Goal: Check status

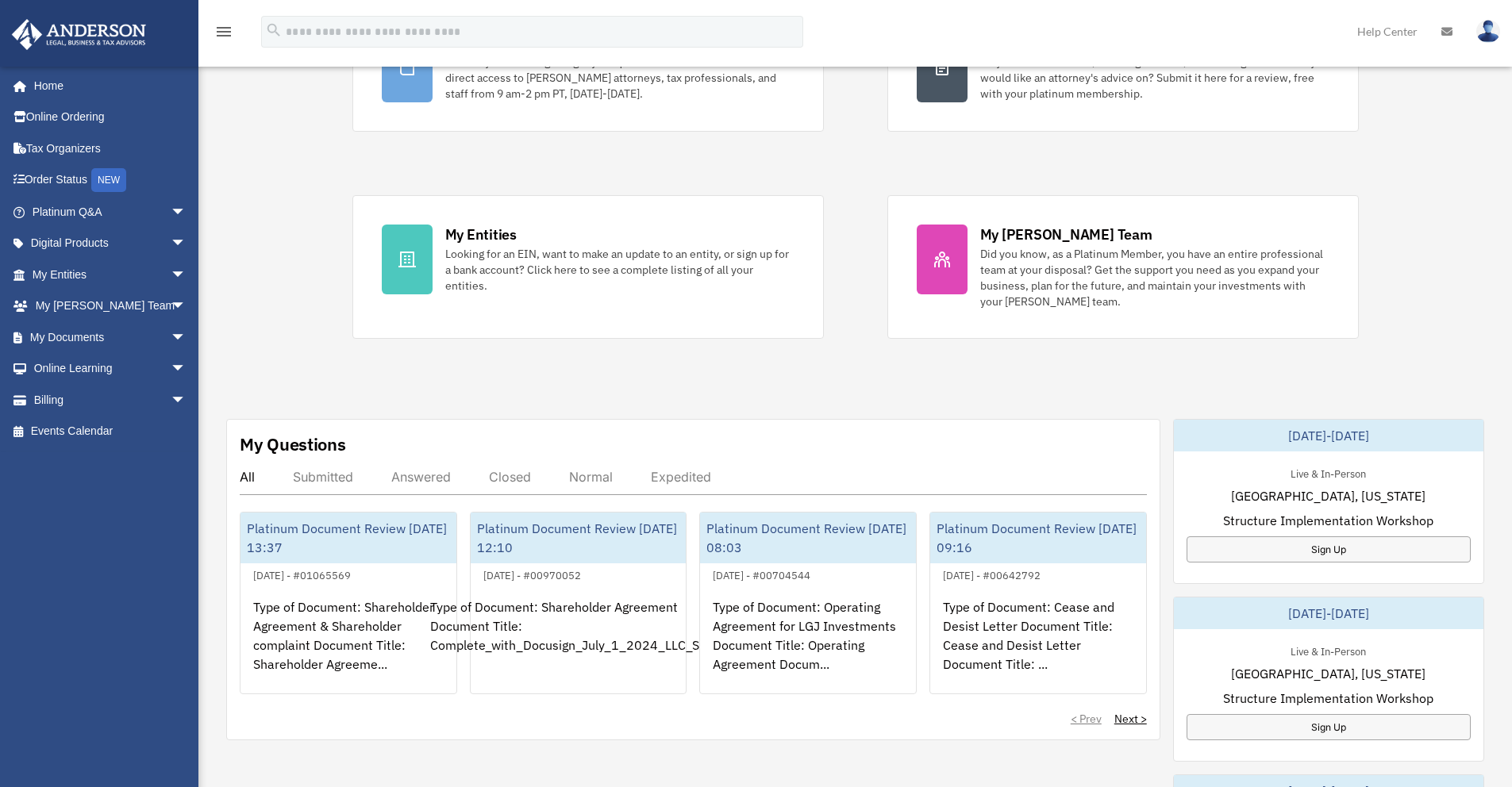
scroll to position [199, 0]
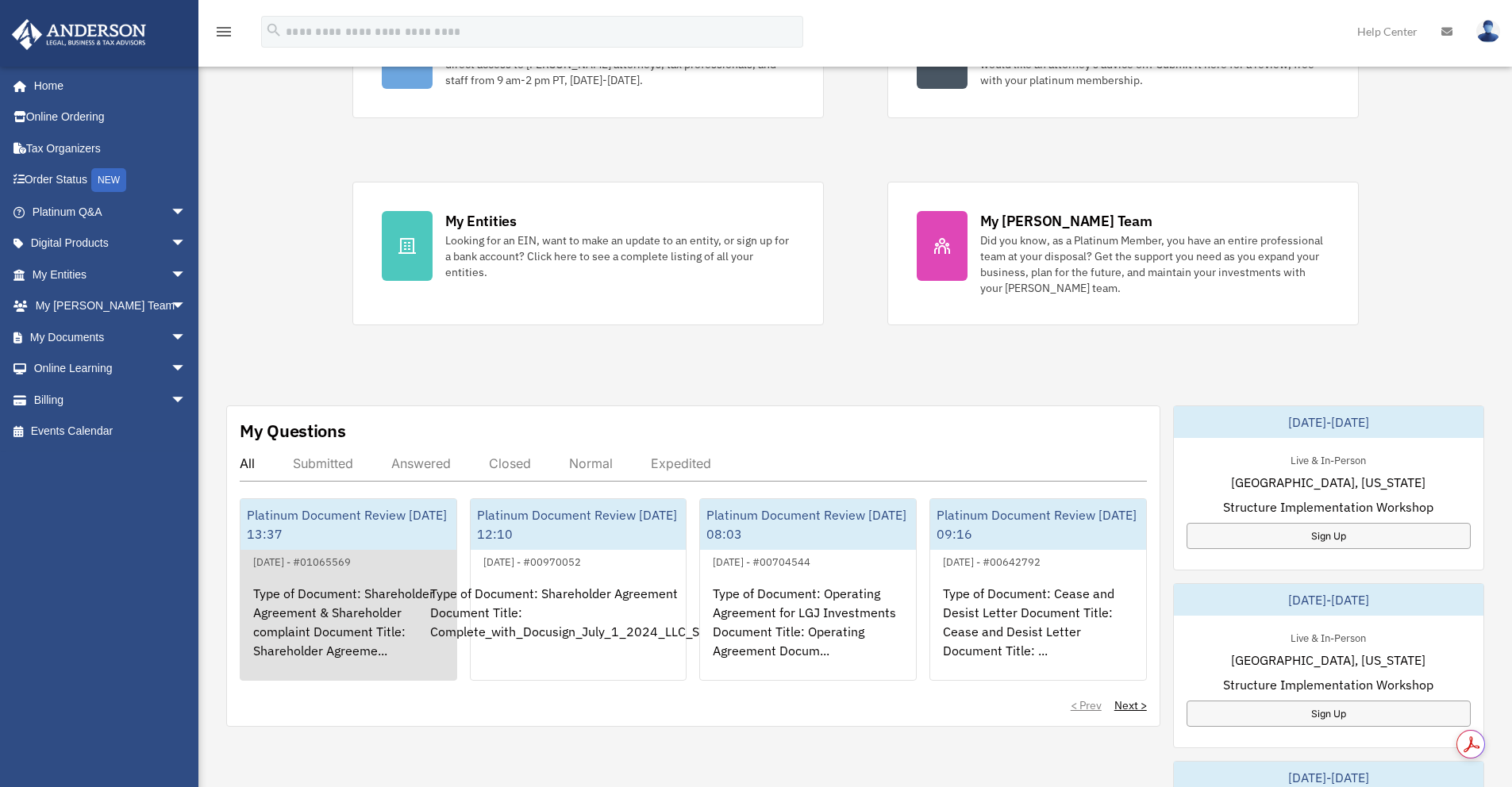
click at [287, 606] on div "Type of Document: Shareholder Agreement & Shareholder complaint Document Title:…" at bounding box center [348, 633] width 216 height 123
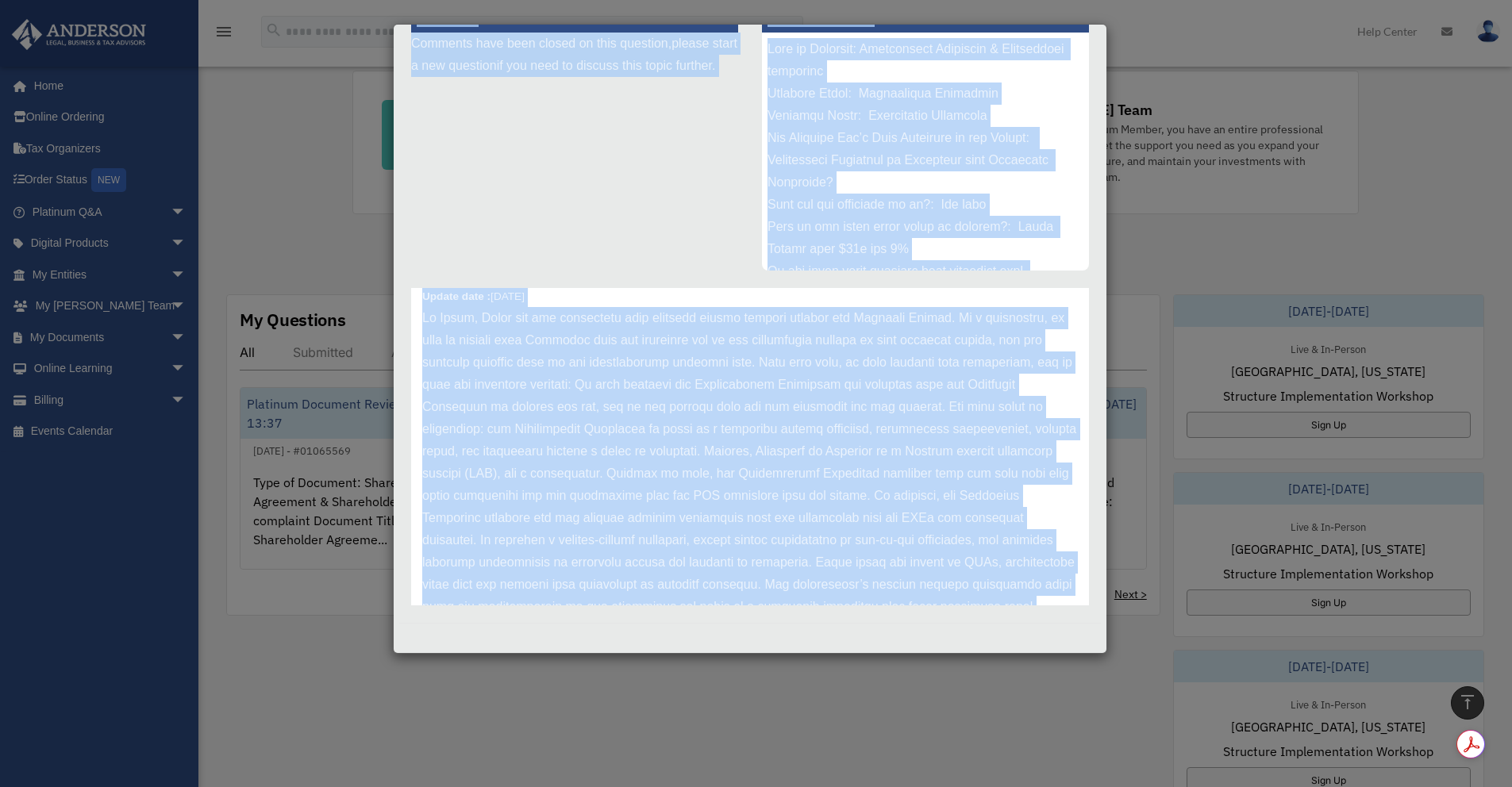
scroll to position [0, 0]
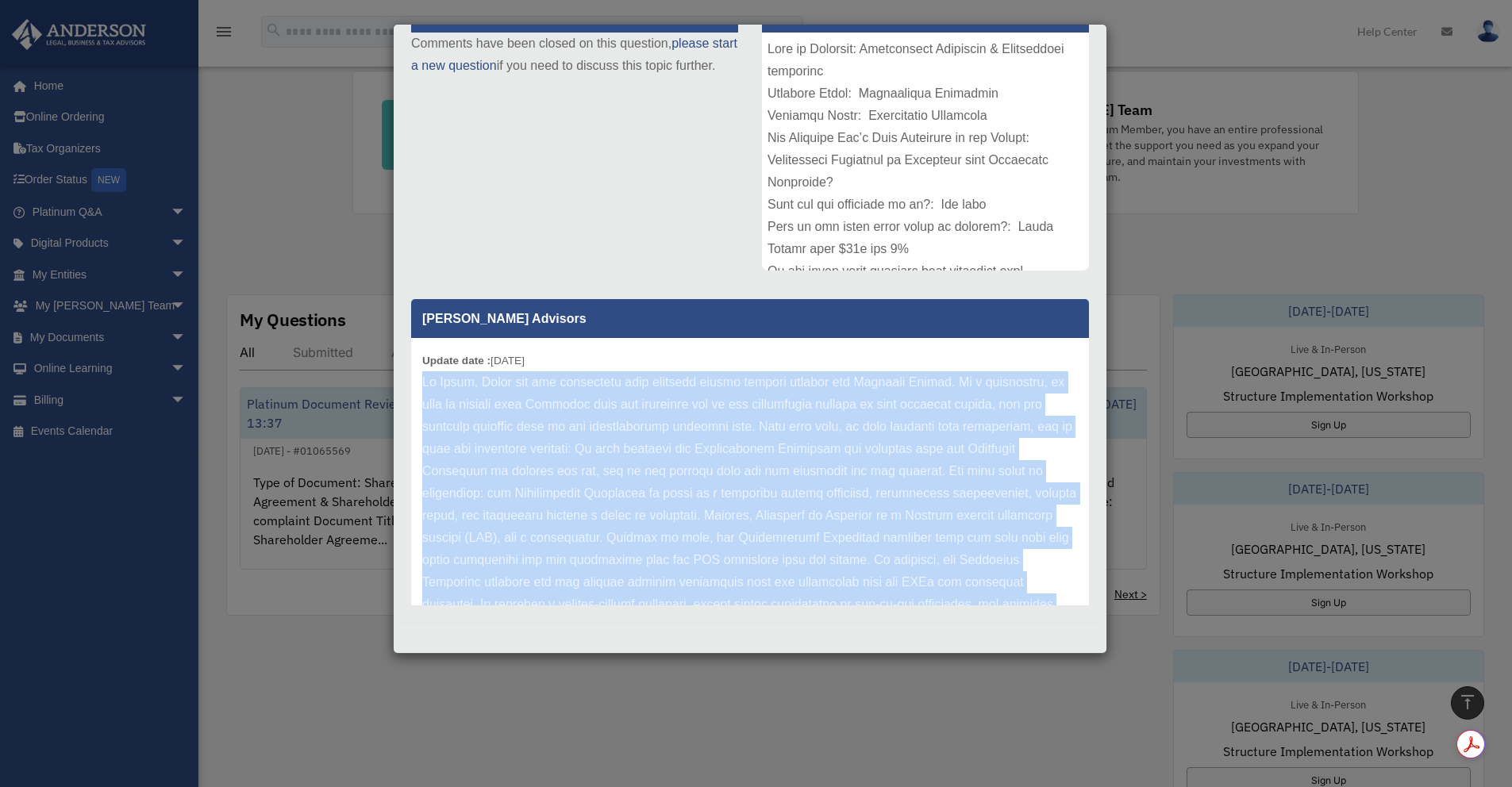
drag, startPoint x: 1010, startPoint y: 560, endPoint x: 402, endPoint y: 381, distance: 633.8
click at [402, 381] on div "[PERSON_NAME] Advisors Update date : [DATE]" at bounding box center [749, 446] width 702 height 317
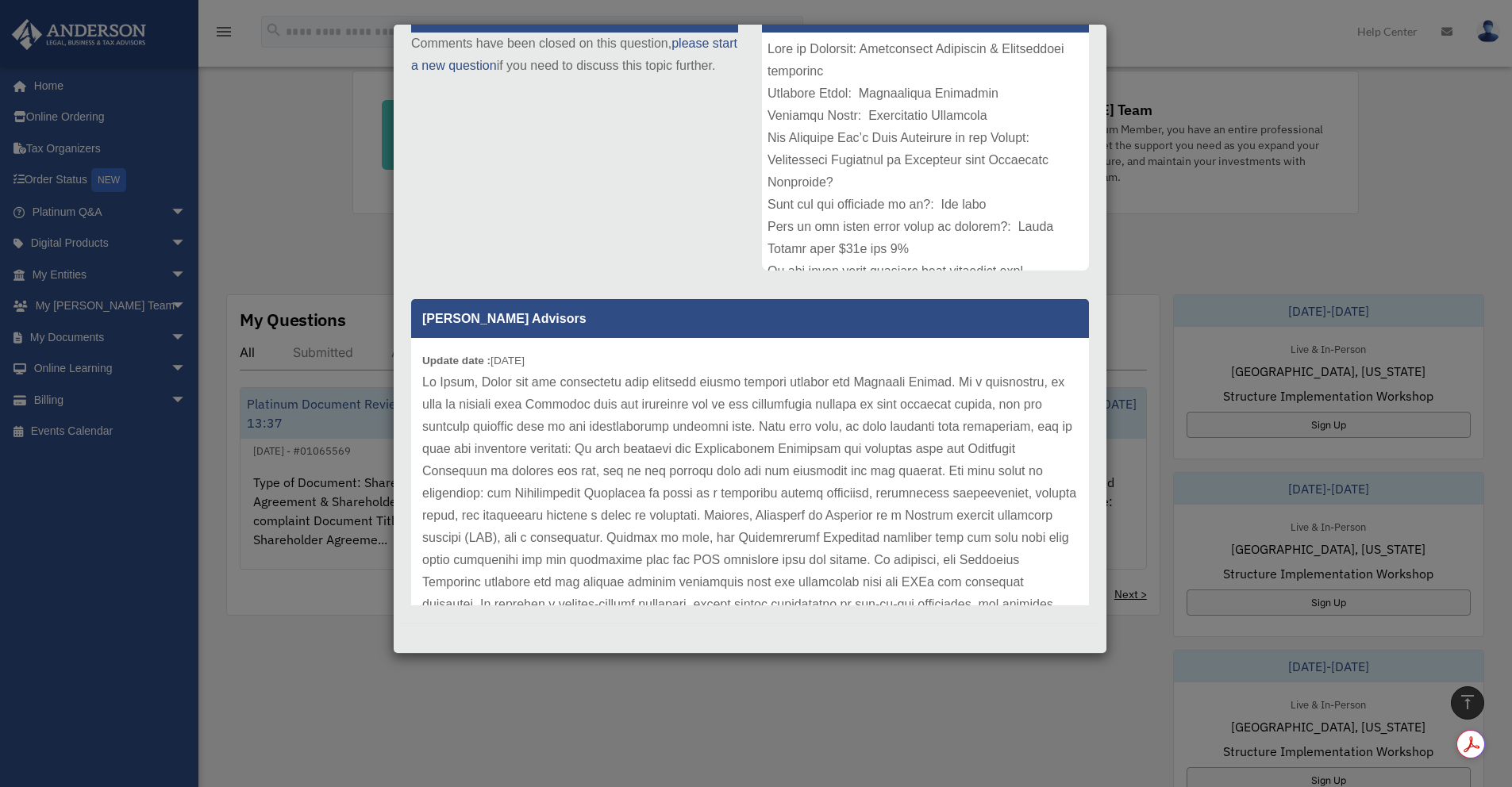
click at [743, 365] on div "Update date : [DATE]" at bounding box center [750, 649] width 678 height 622
click at [424, 383] on p at bounding box center [750, 649] width 655 height 555
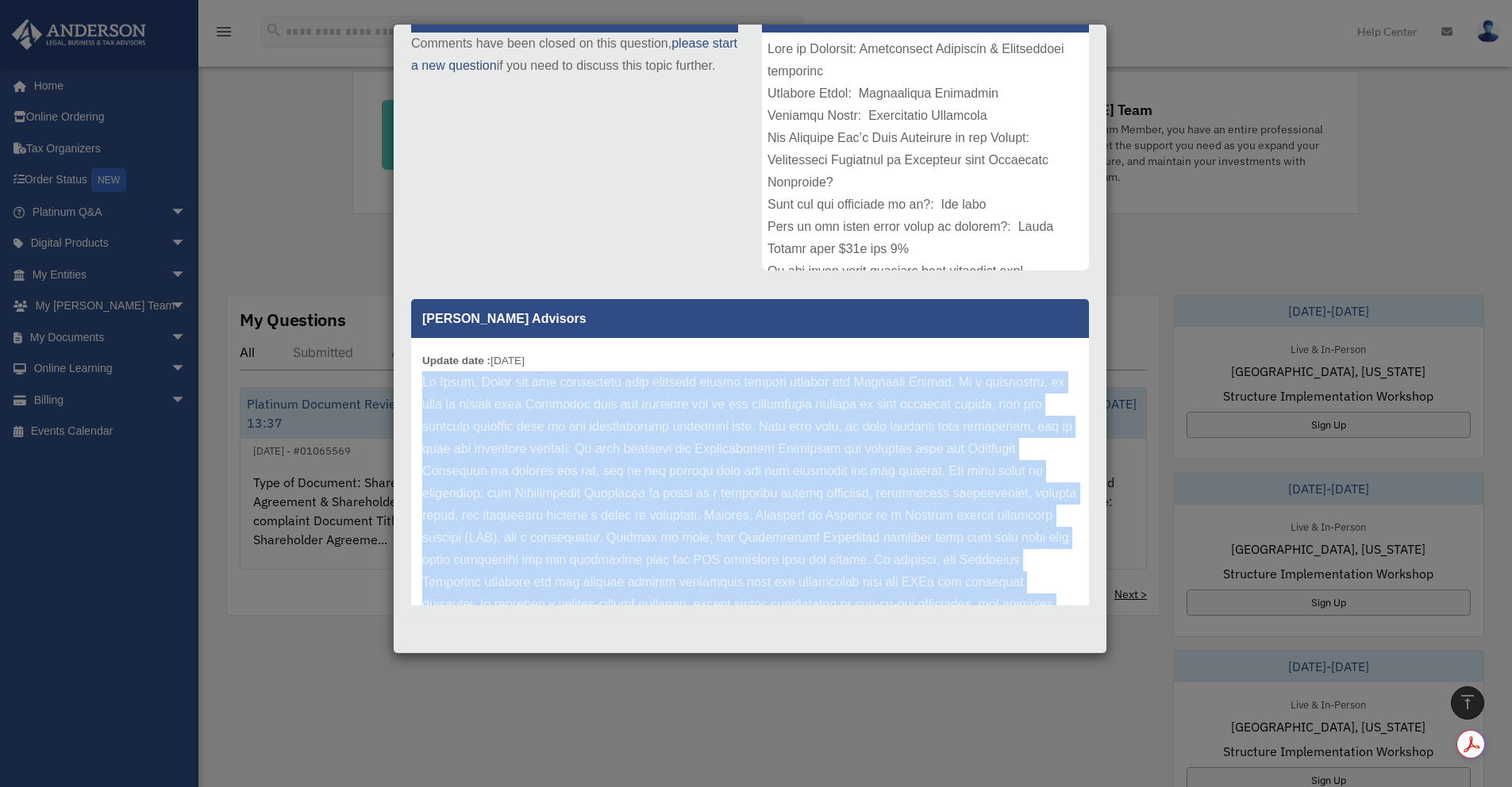
scroll to position [354, 0]
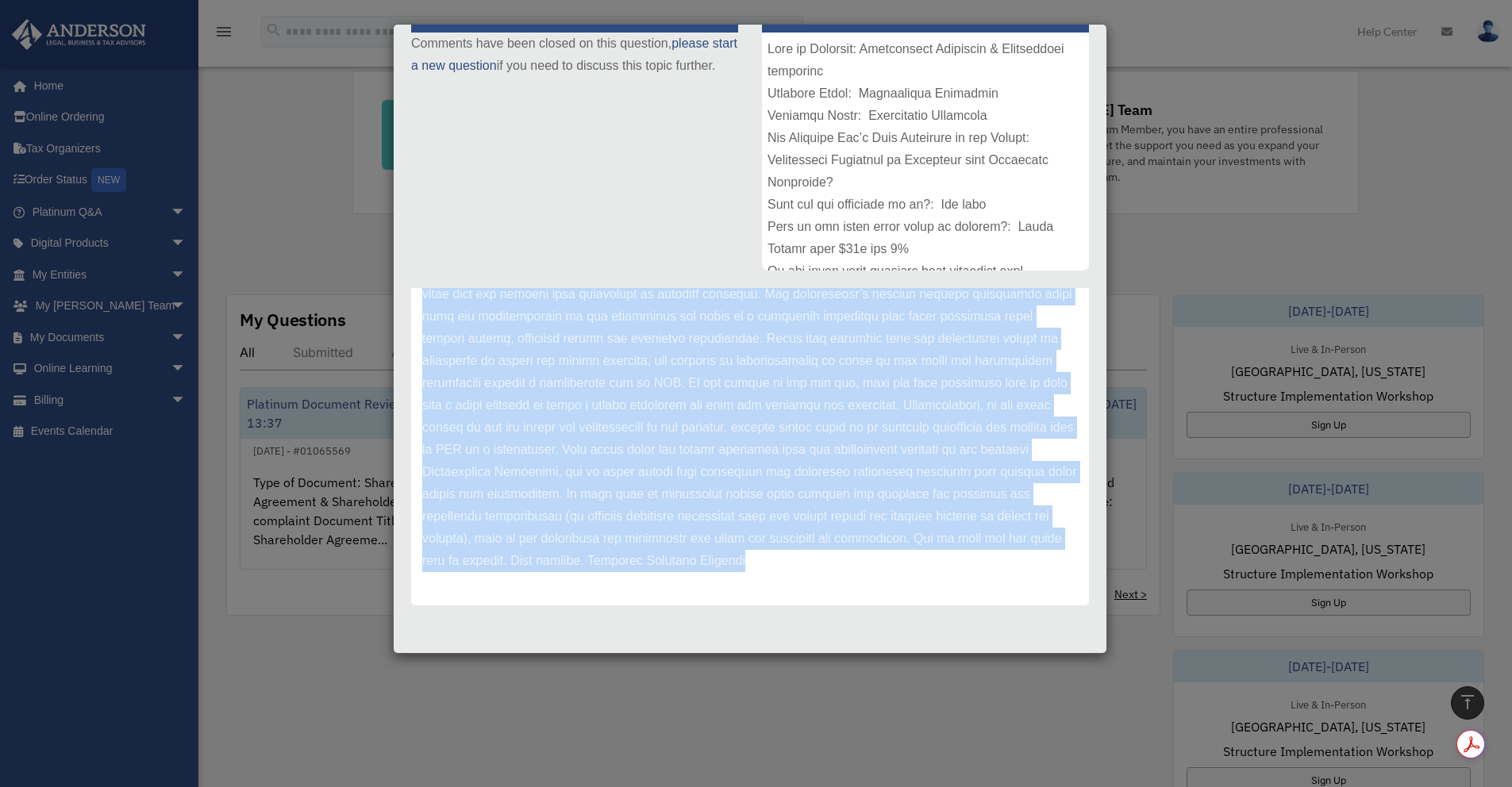
drag, startPoint x: 424, startPoint y: 383, endPoint x: 857, endPoint y: 773, distance: 582.7
click at [857, 773] on div "Case Detail × Platinum Document Review [DATE] 13:37 Case Number 01065569 Create…" at bounding box center [756, 393] width 1512 height 787
copy div "Hi [PERSON_NAME], Thank you for submitting your document review request through…"
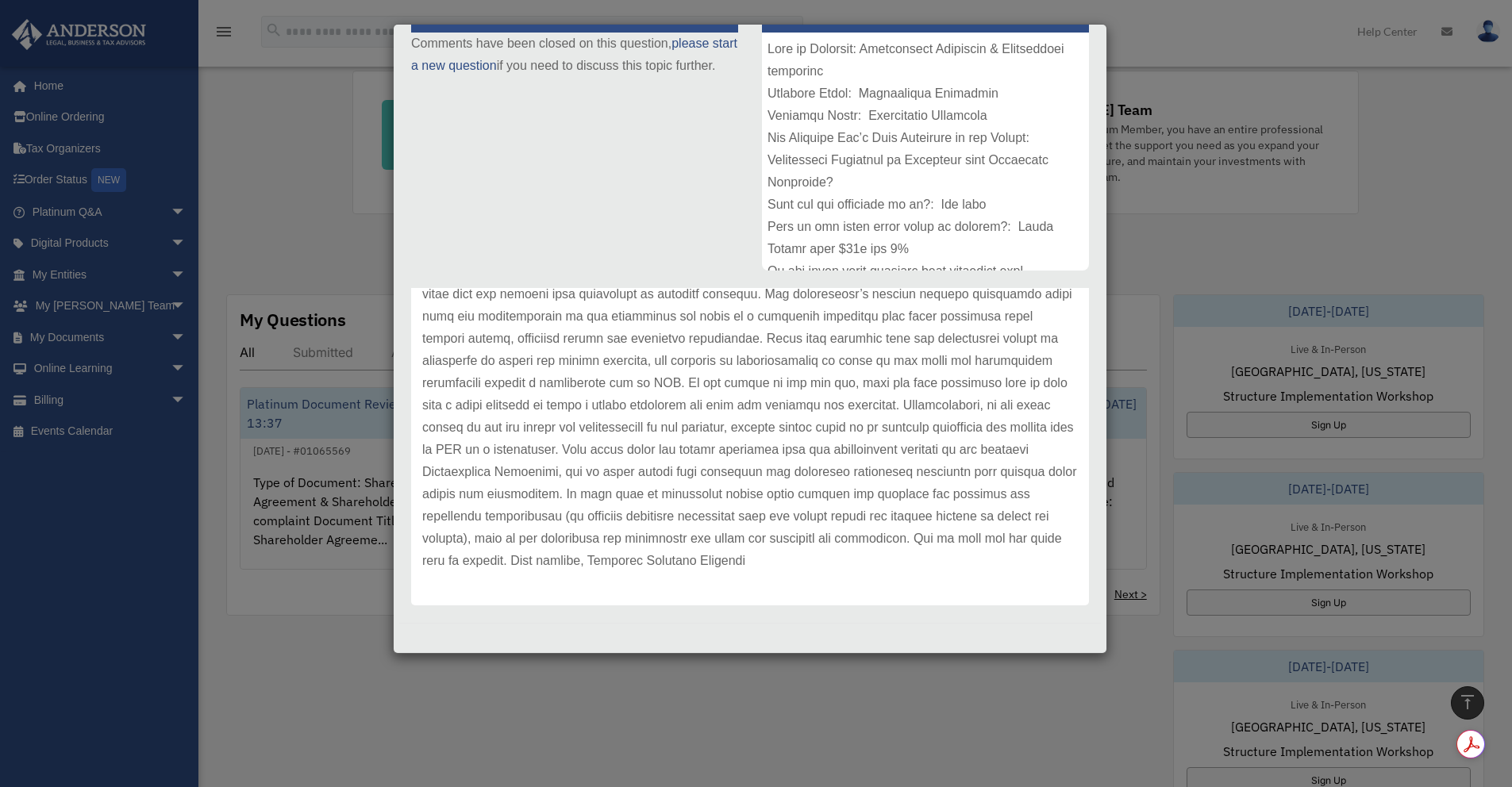
click at [822, 412] on p at bounding box center [750, 295] width 655 height 555
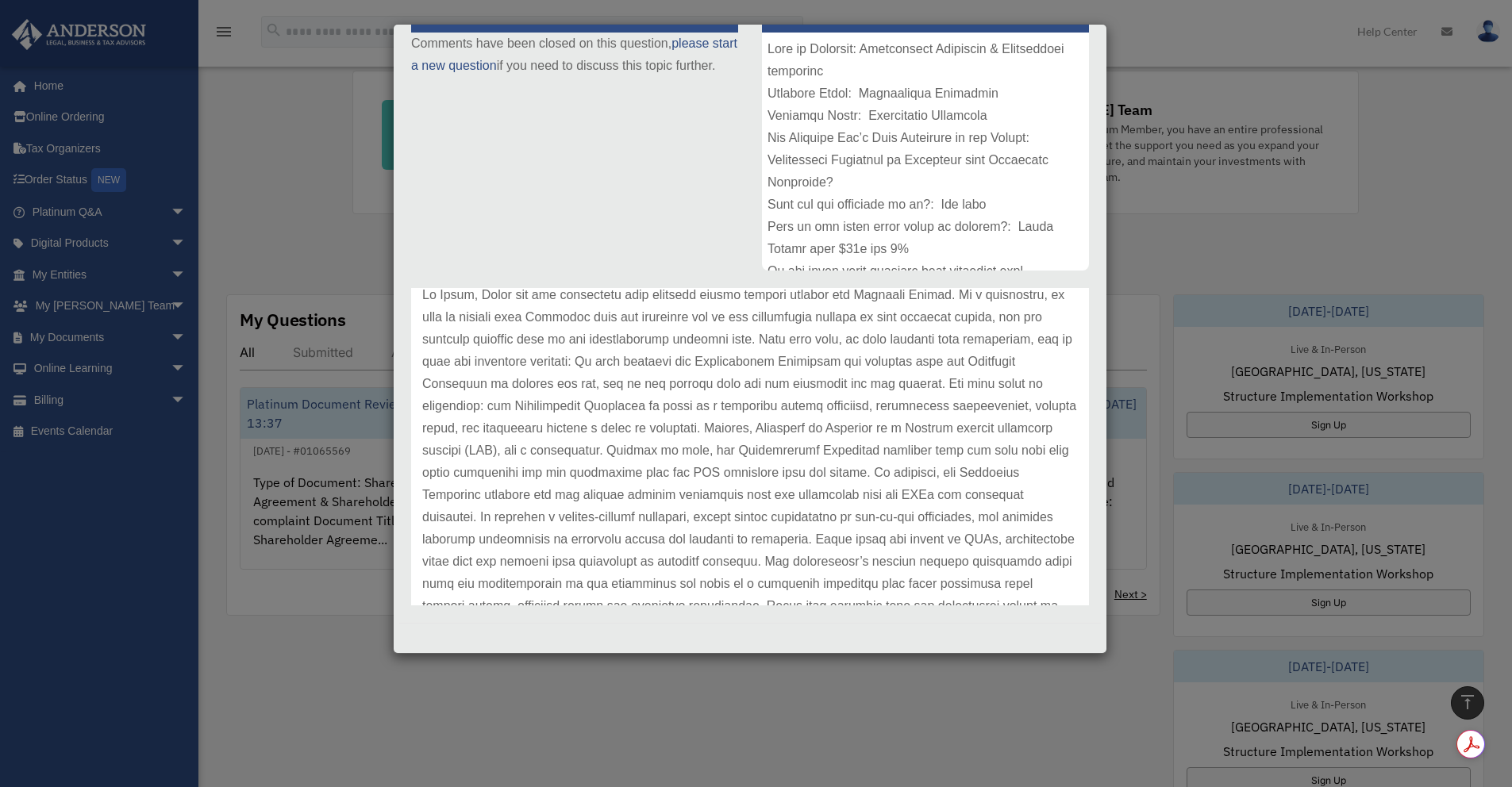
scroll to position [0, 0]
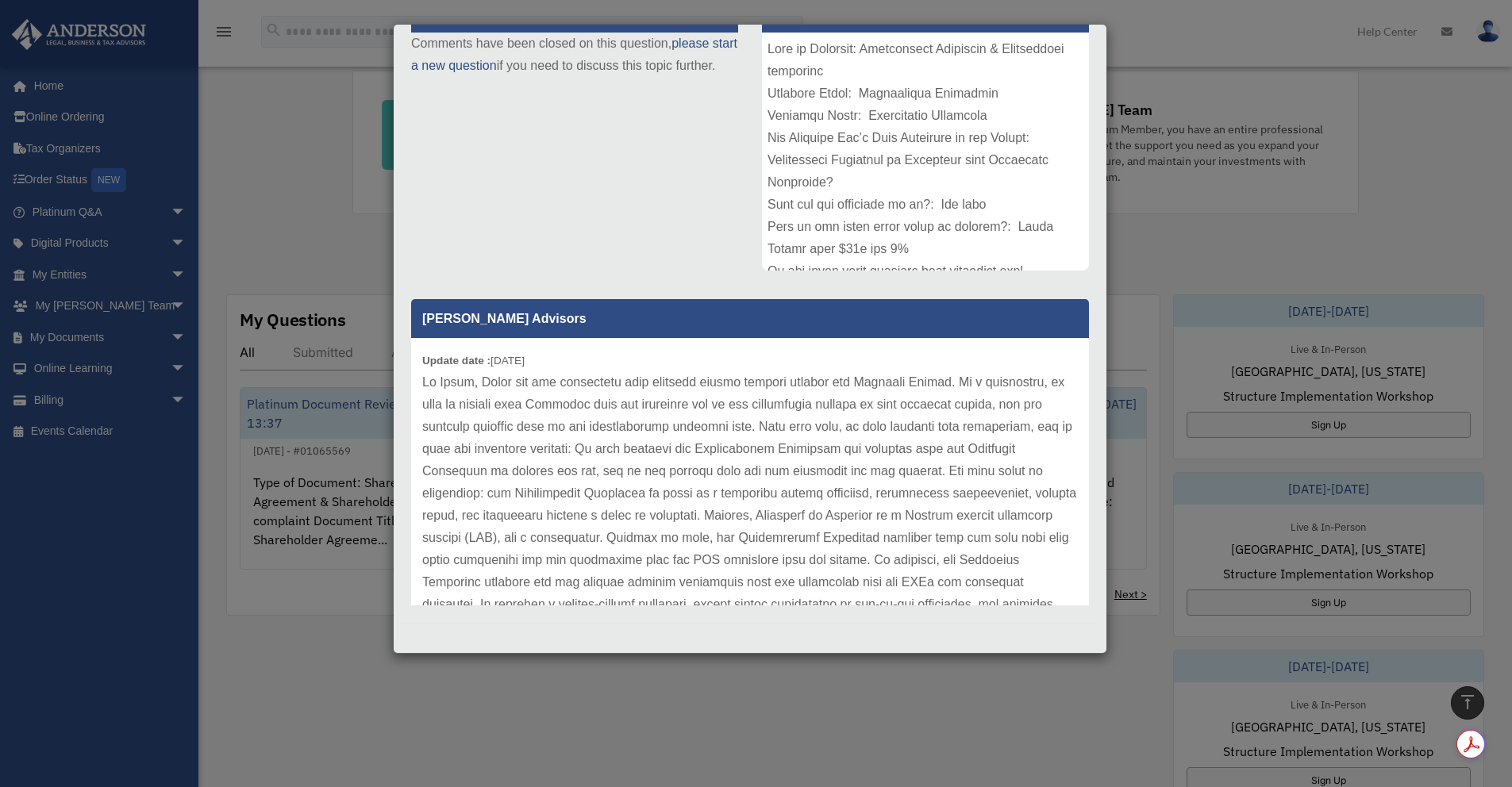
click at [438, 359] on b "Update date :" at bounding box center [456, 360] width 69 height 12
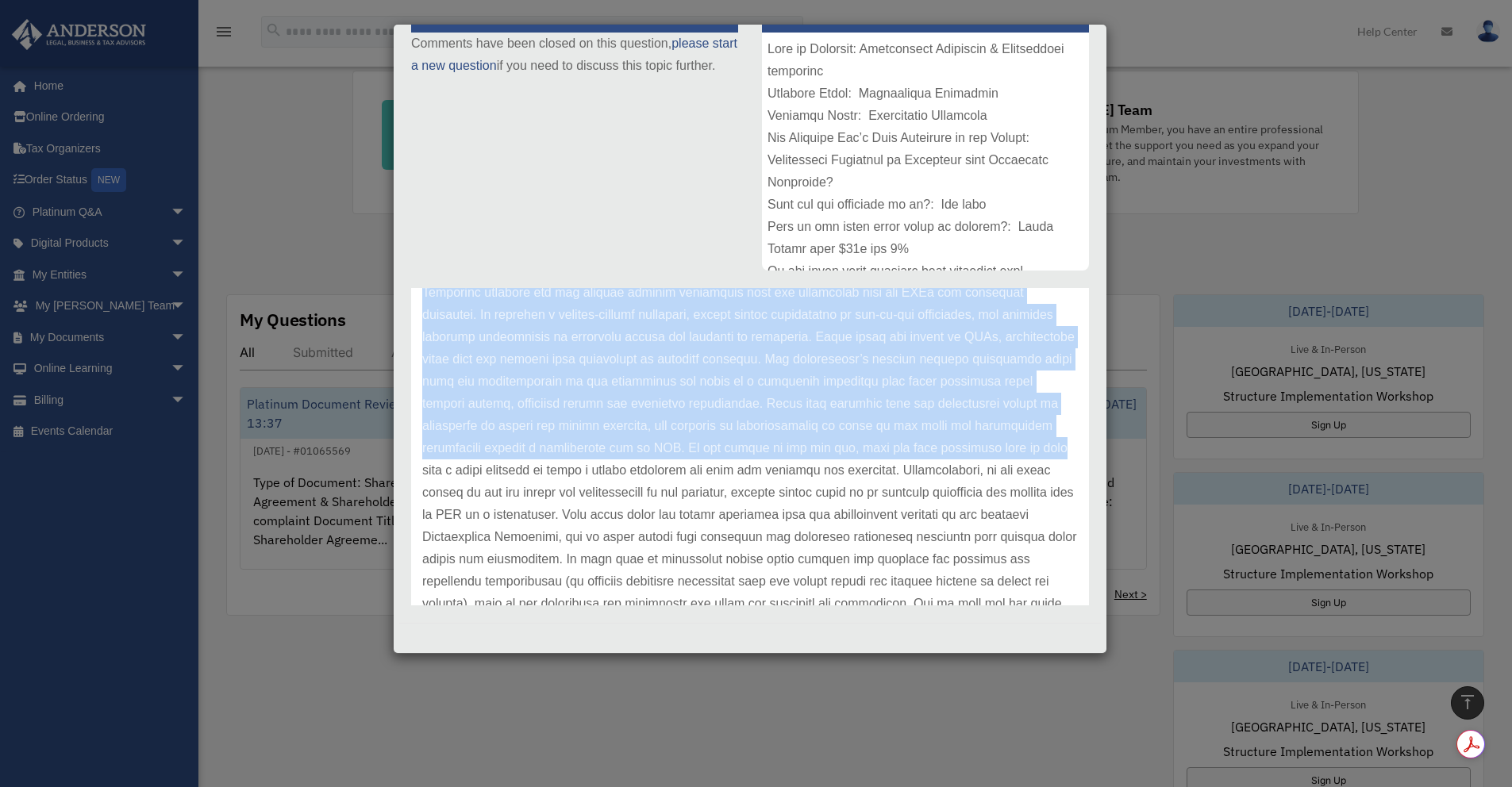
scroll to position [354, 0]
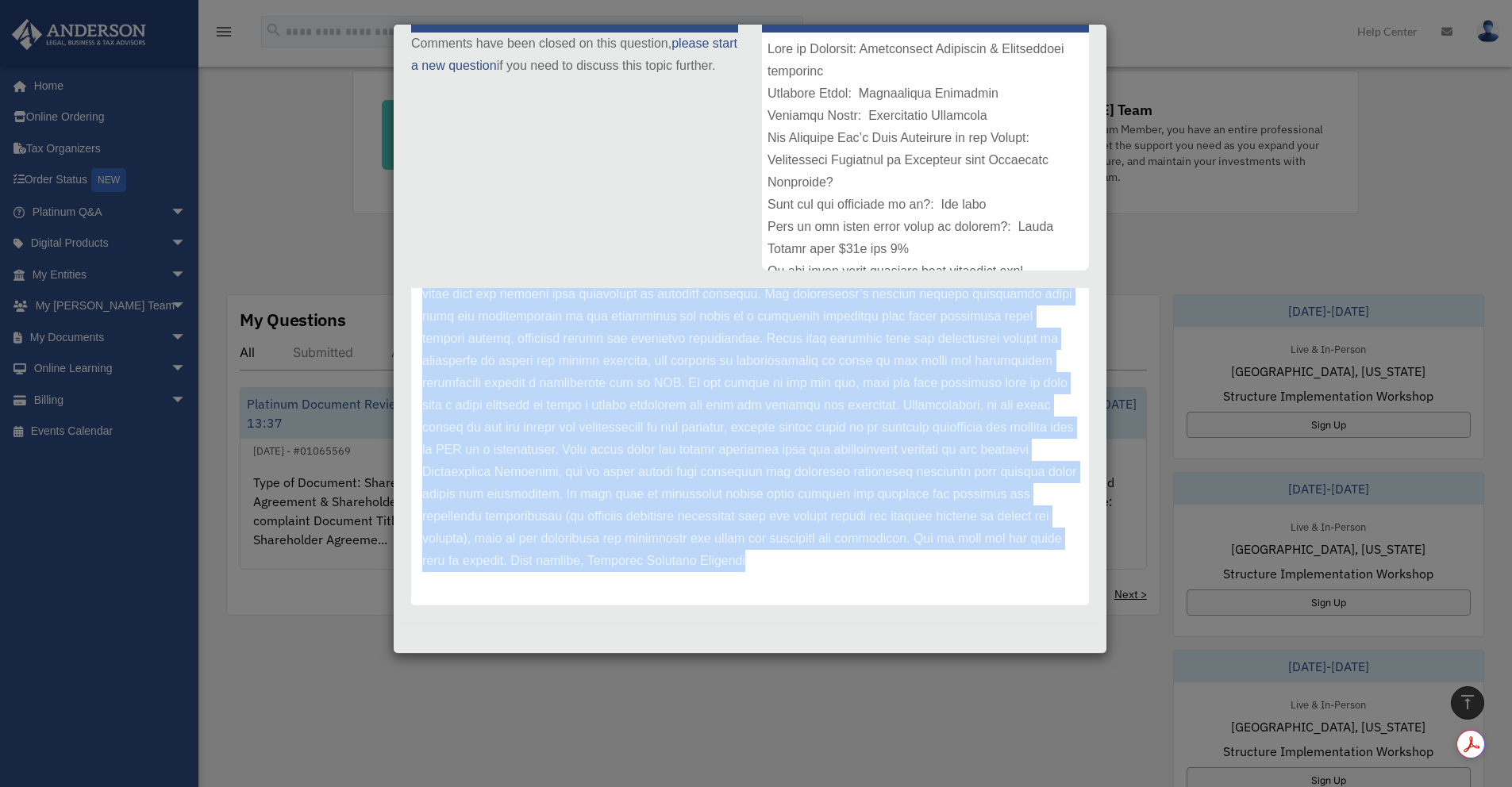
drag, startPoint x: 438, startPoint y: 359, endPoint x: 965, endPoint y: 557, distance: 563.0
click at [965, 557] on div "Update date : [DATE]" at bounding box center [750, 294] width 678 height 622
copy div "Update date : [DATE] Hi [PERSON_NAME], Thank you for submitting your document r…"
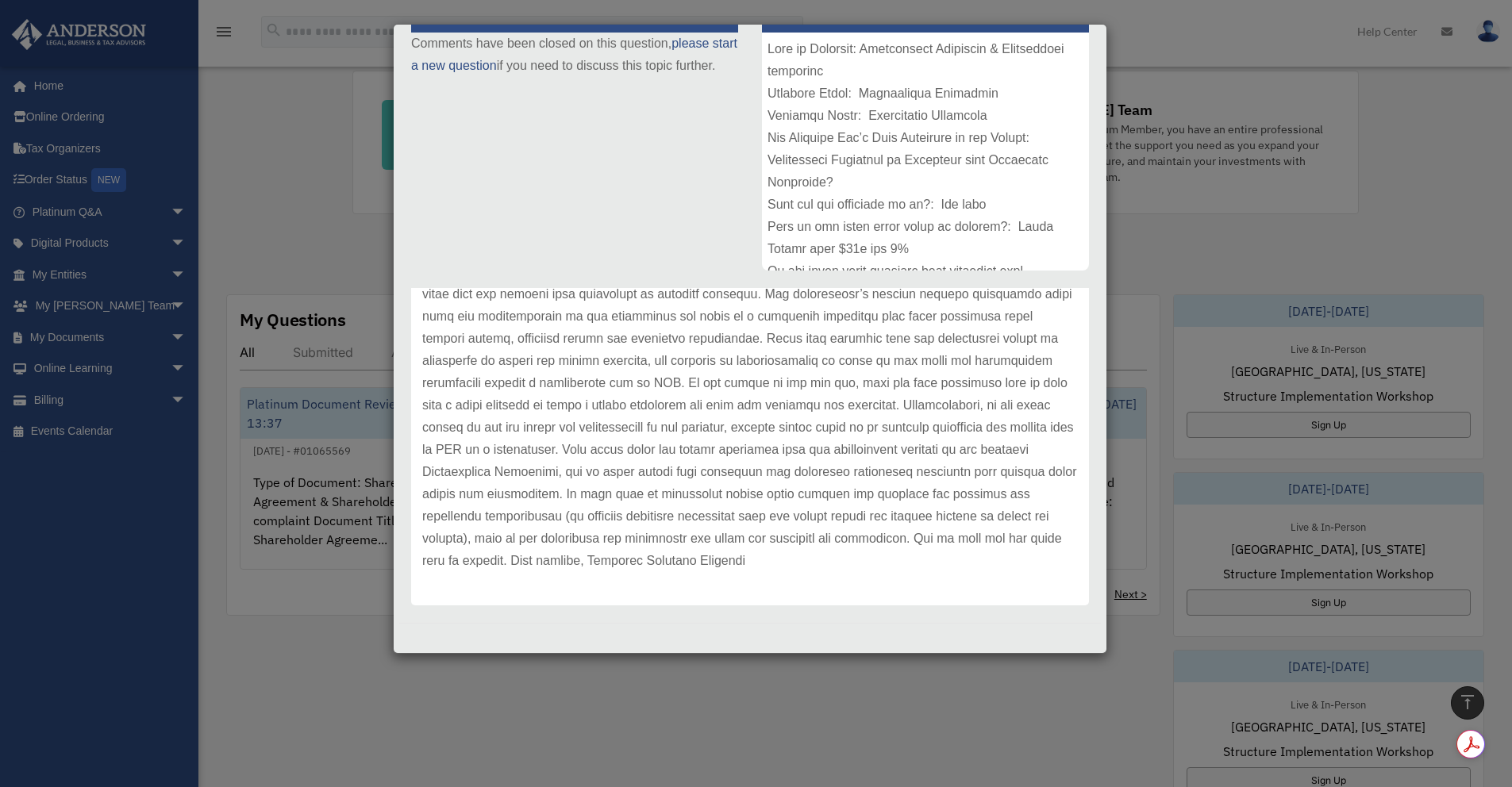
click at [636, 730] on div "Case Detail × Platinum Document Review [DATE] 13:37 Case Number 01065569 Create…" at bounding box center [756, 393] width 1512 height 787
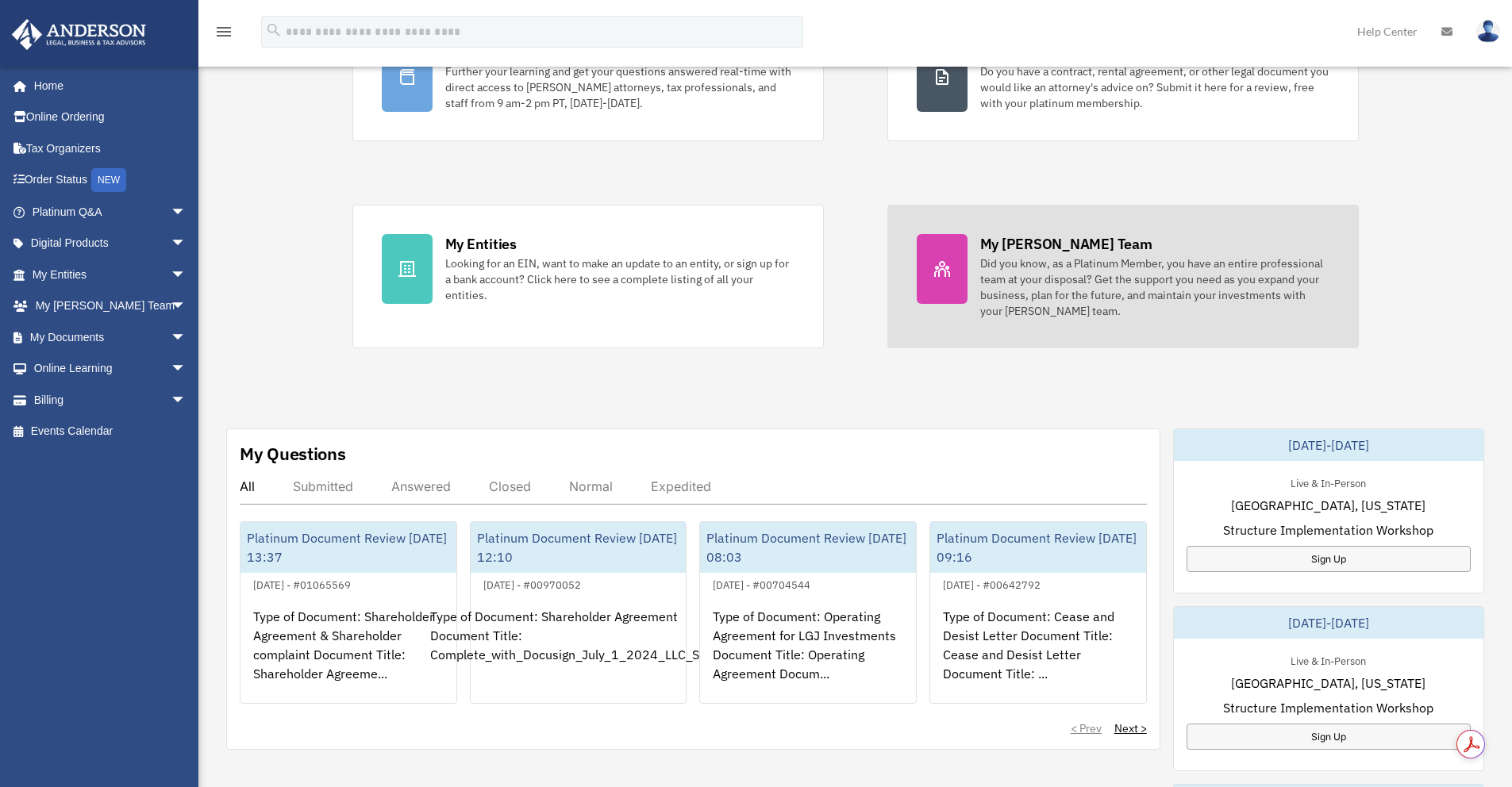
scroll to position [177, 0]
